Goal: Check status: Verify the current state of an ongoing process or item

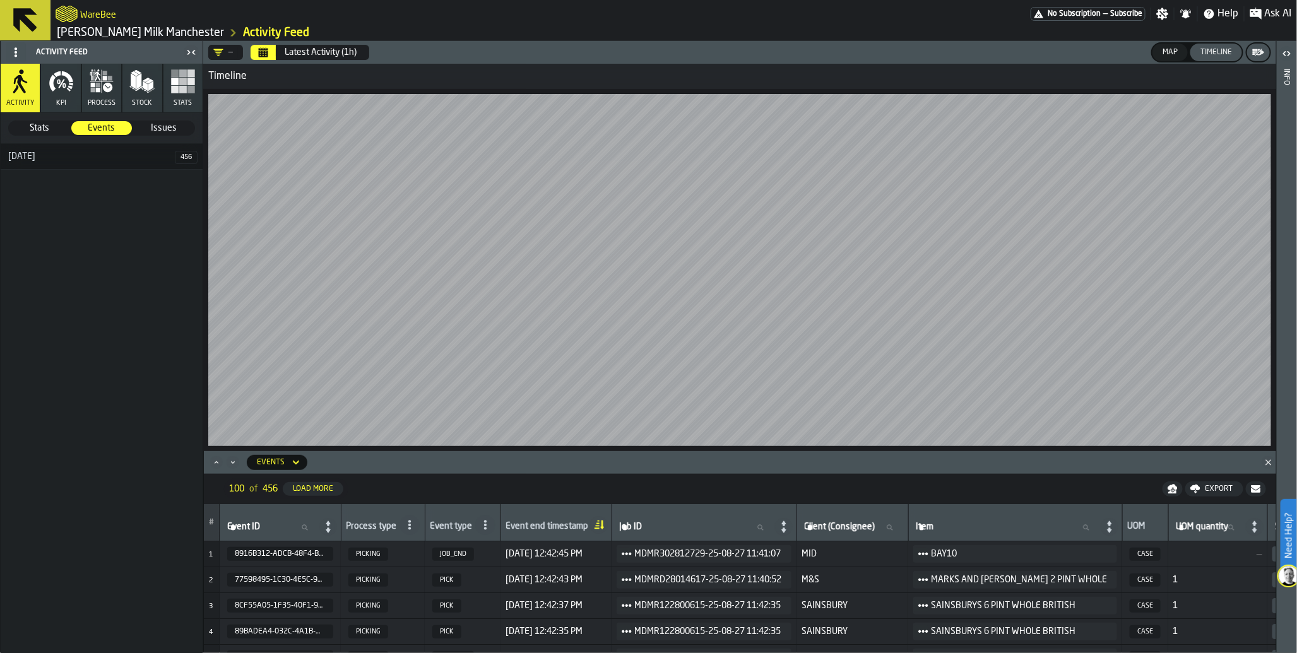
click at [308, 55] on div "Latest Activity (1h)" at bounding box center [321, 52] width 72 height 10
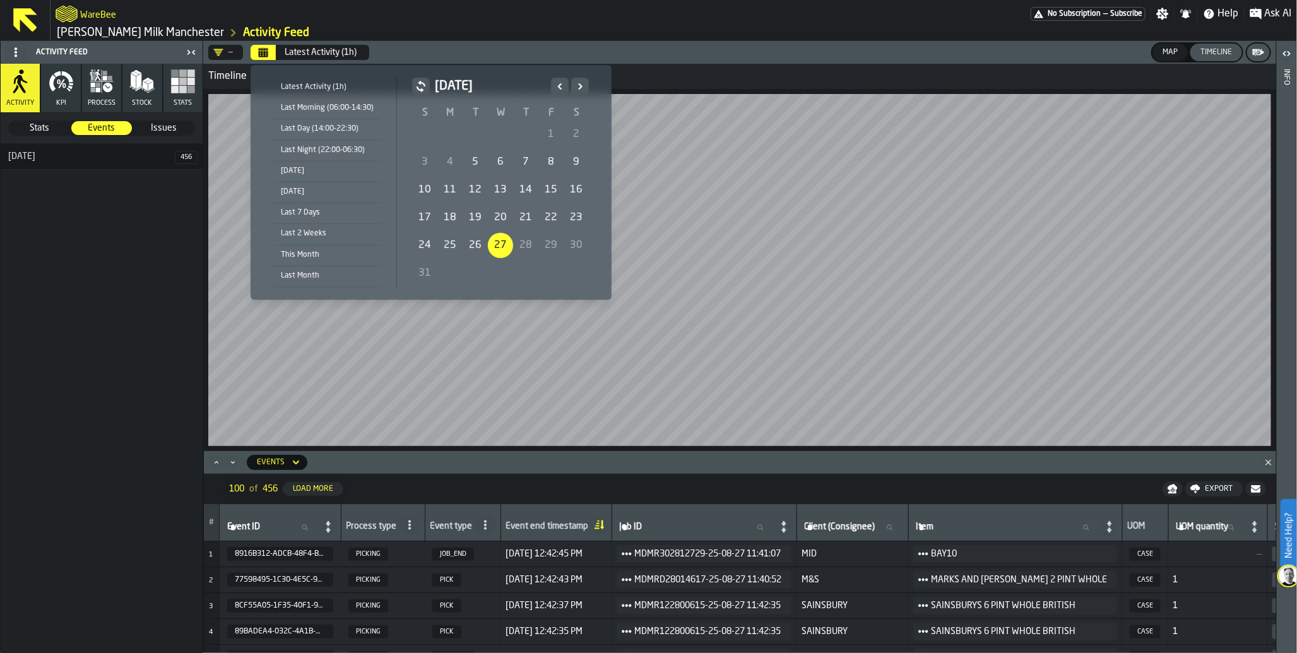
click at [318, 172] on div "[DATE]" at bounding box center [327, 171] width 108 height 14
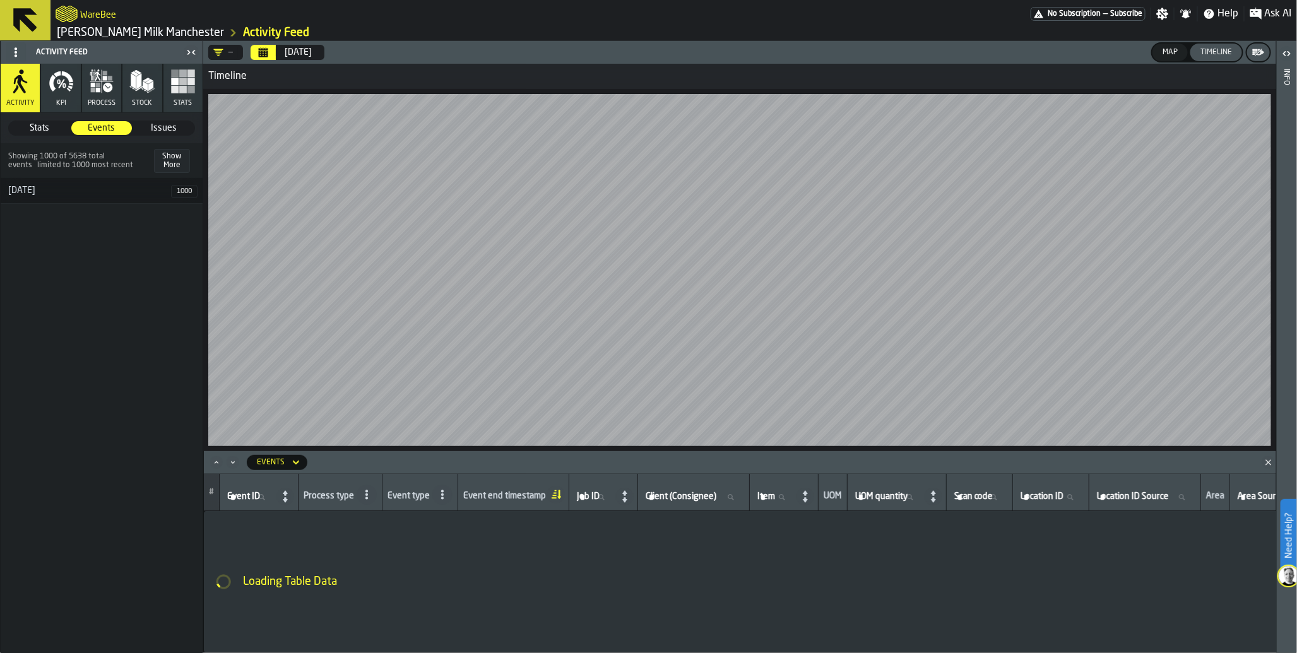
click at [92, 97] on button "process" at bounding box center [101, 88] width 39 height 49
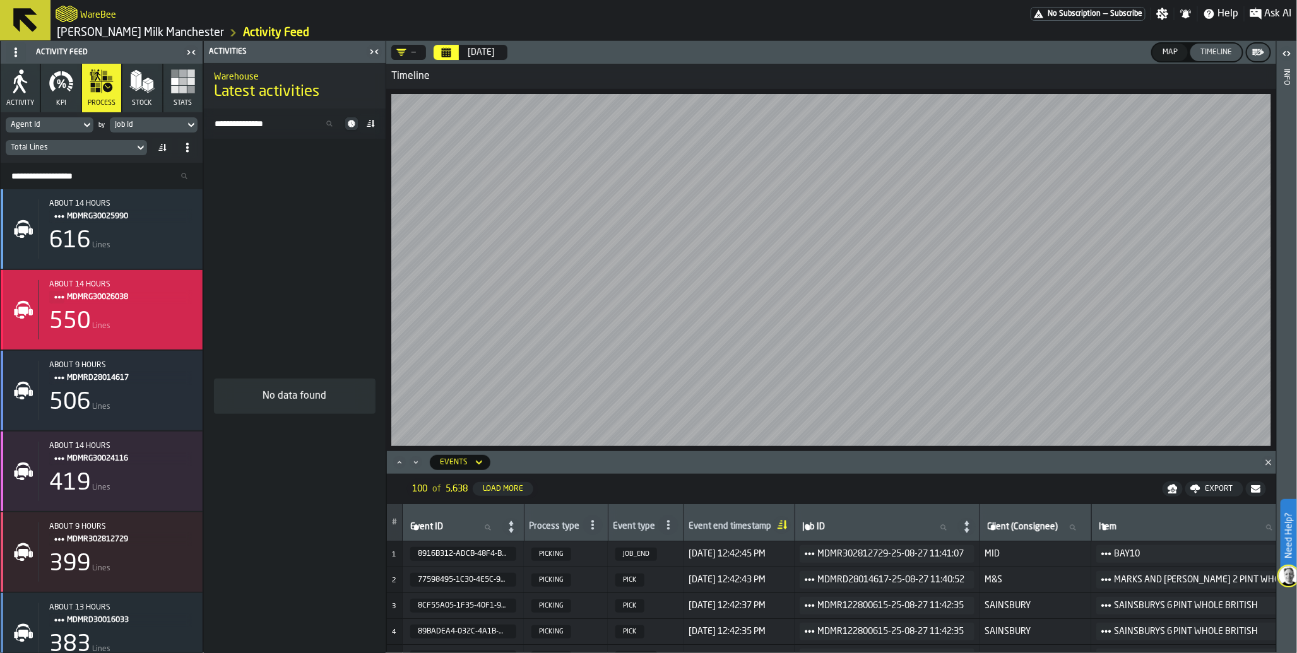
click at [79, 291] on span "MDMRG30026038" at bounding box center [125, 297] width 116 height 14
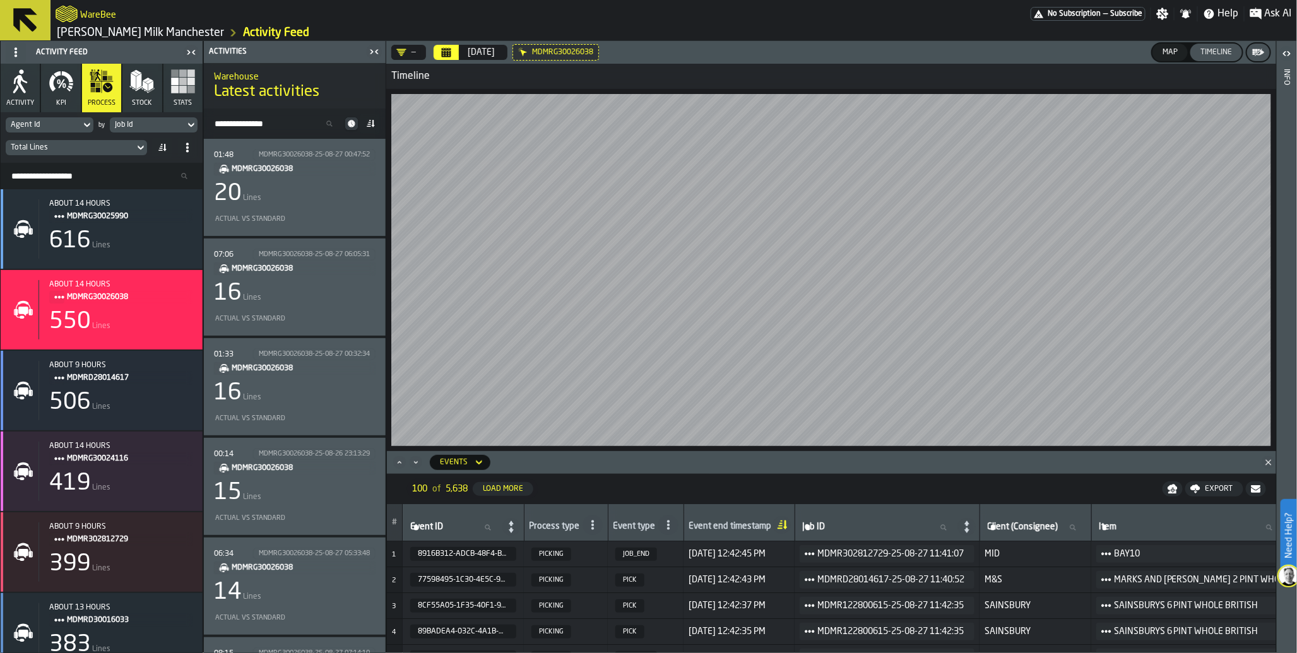
click at [292, 294] on div "16 Lines" at bounding box center [295, 293] width 162 height 25
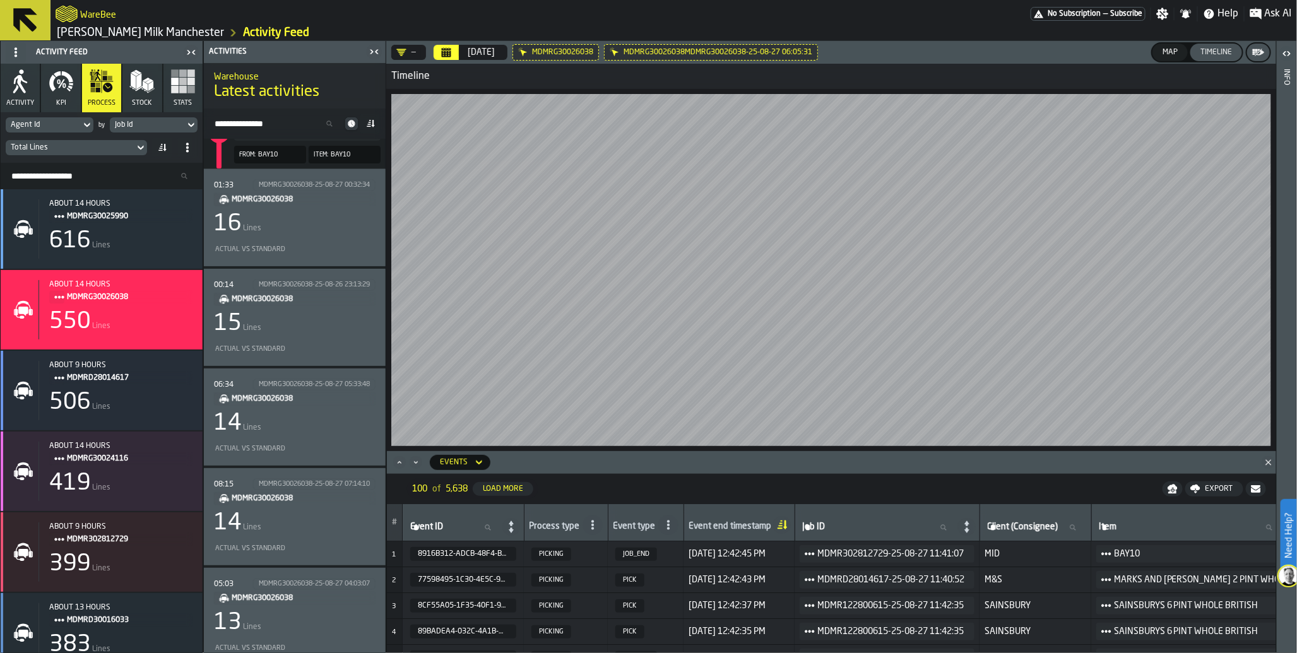
scroll to position [1605, 0]
click at [317, 504] on div "08:15 MDMRG30026038-25-08-27 07:14:10 MDMRG30026038 14 Lines Actual vs Standard" at bounding box center [295, 515] width 162 height 77
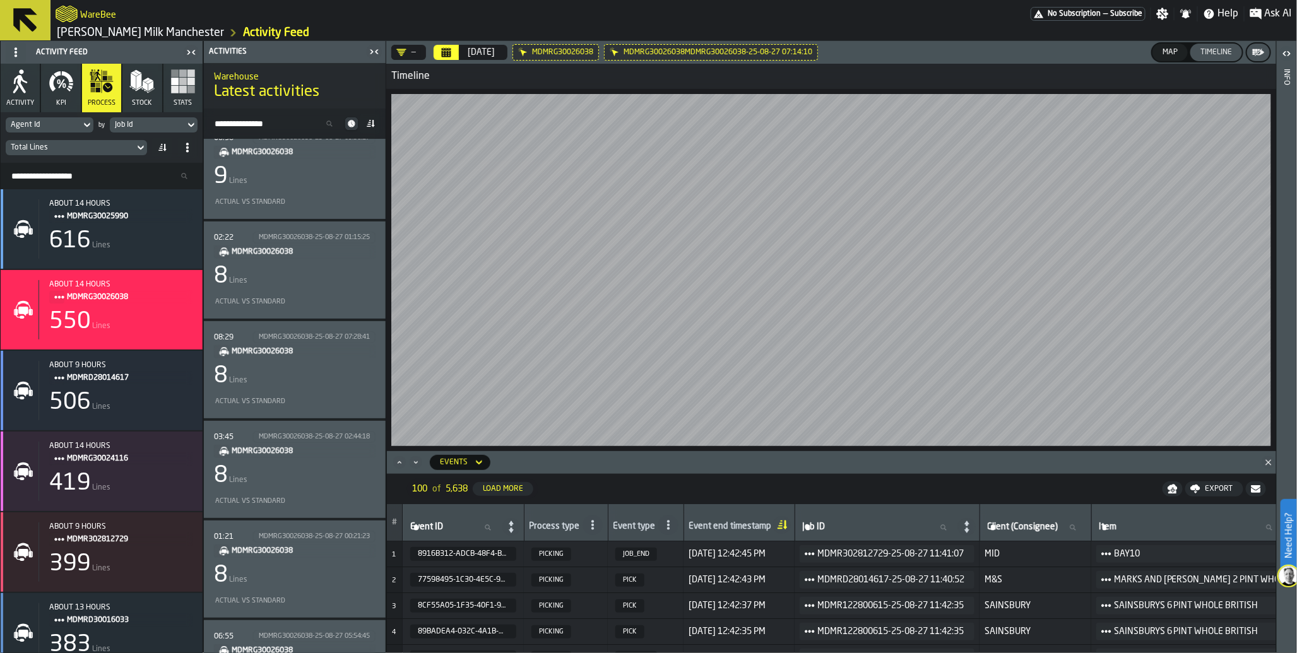
click at [316, 482] on div "8 Lines" at bounding box center [295, 475] width 162 height 25
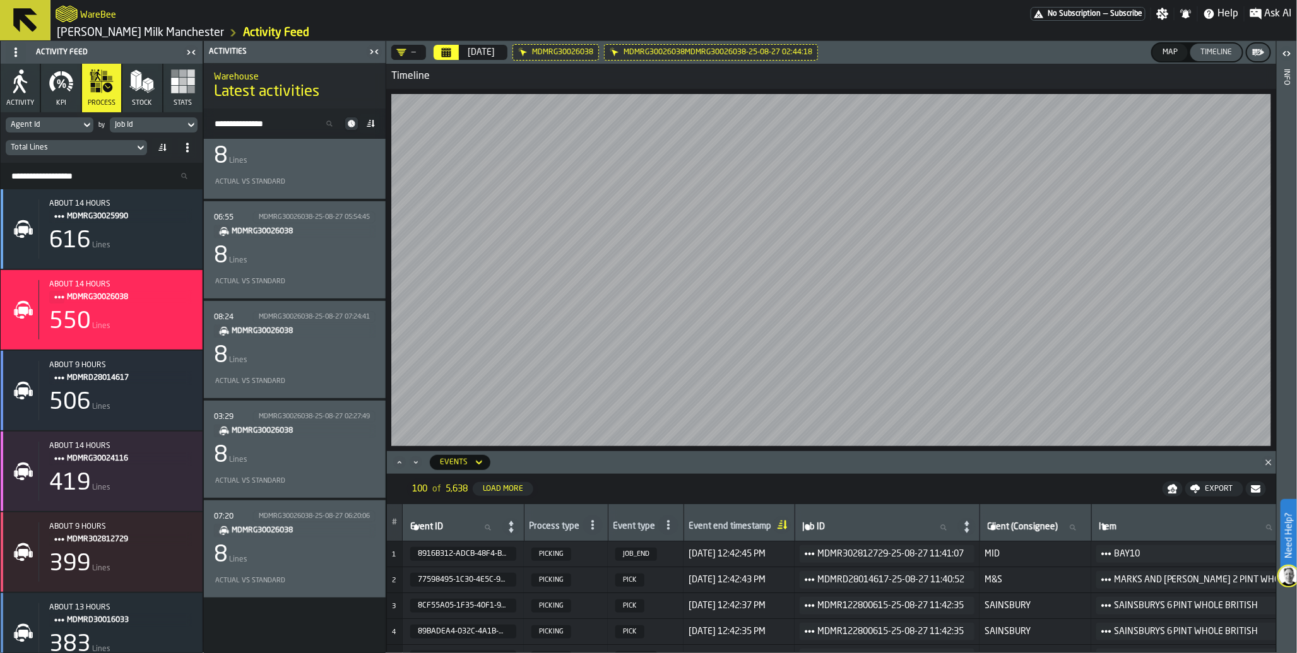
scroll to position [2721, 0]
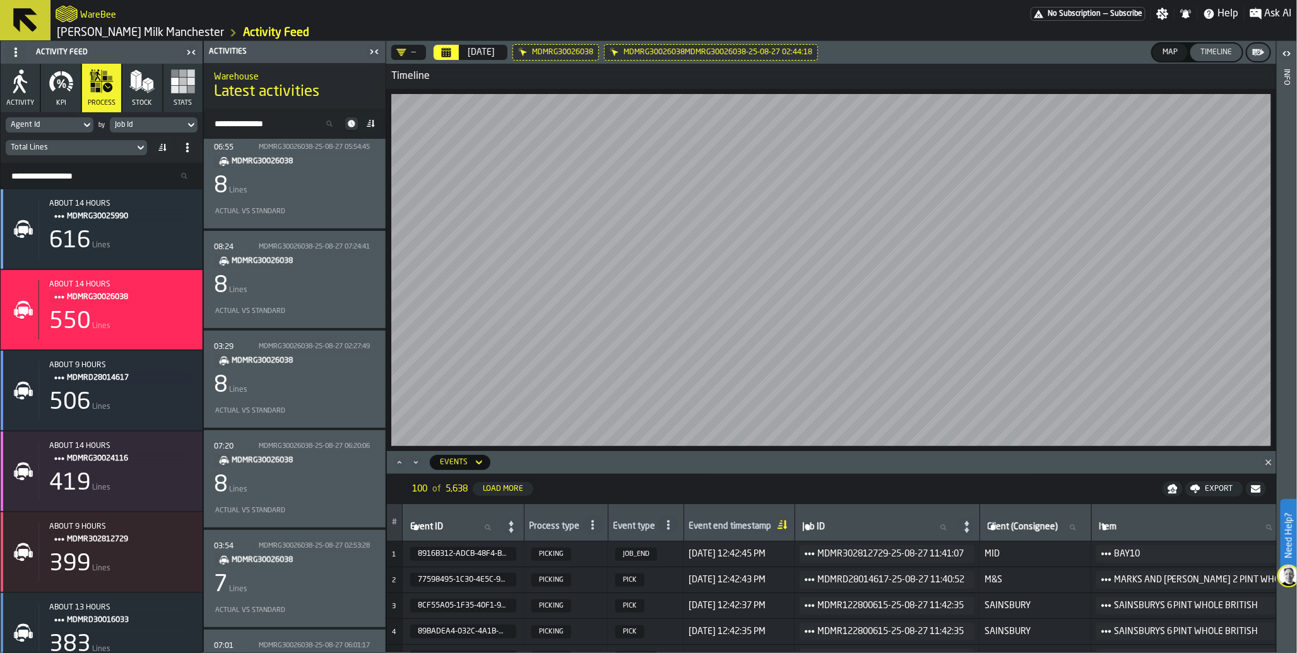
click at [376, 54] on icon "button-toggle-Close me" at bounding box center [374, 51] width 15 height 15
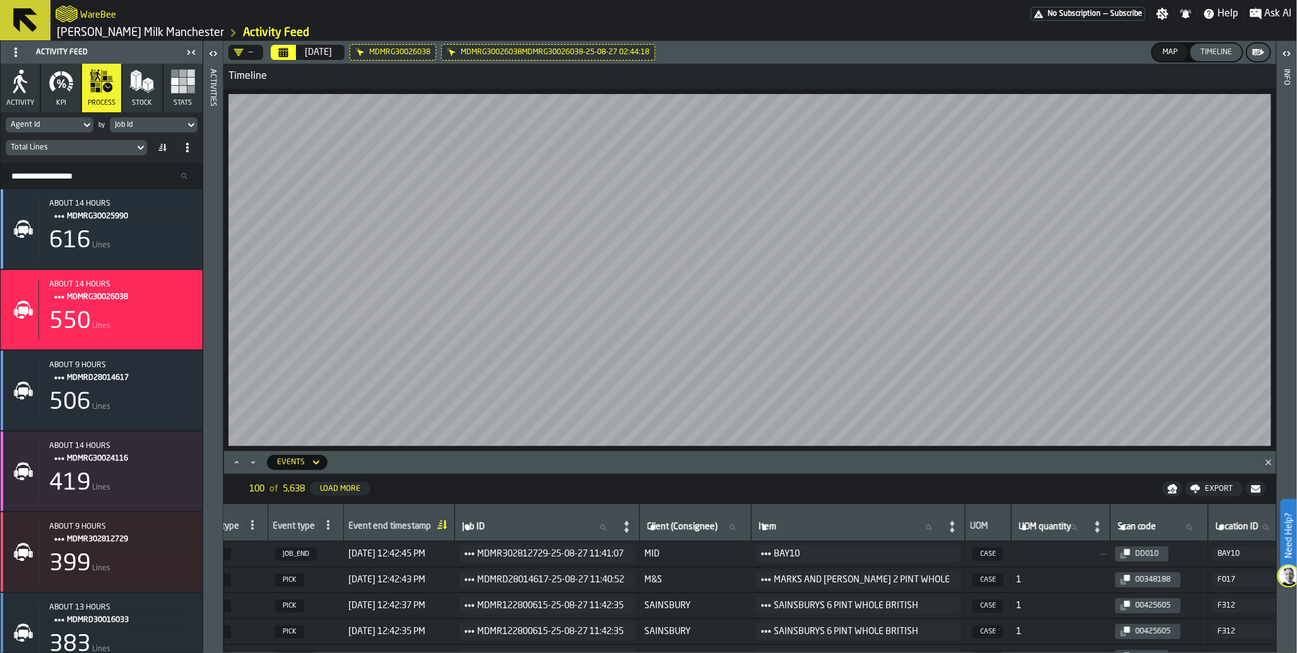
scroll to position [0, 0]
